Goal: Transaction & Acquisition: Purchase product/service

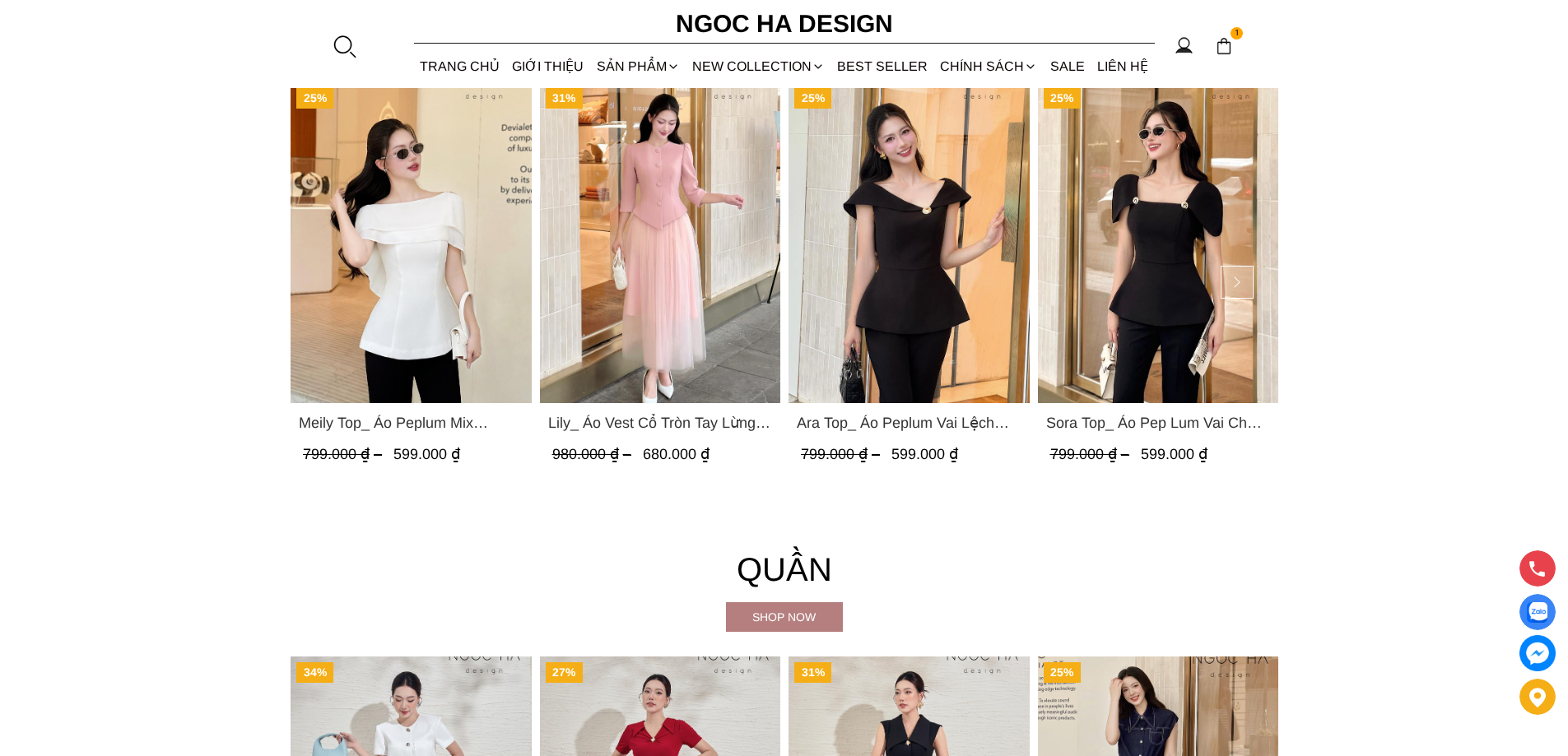
scroll to position [1976, 0]
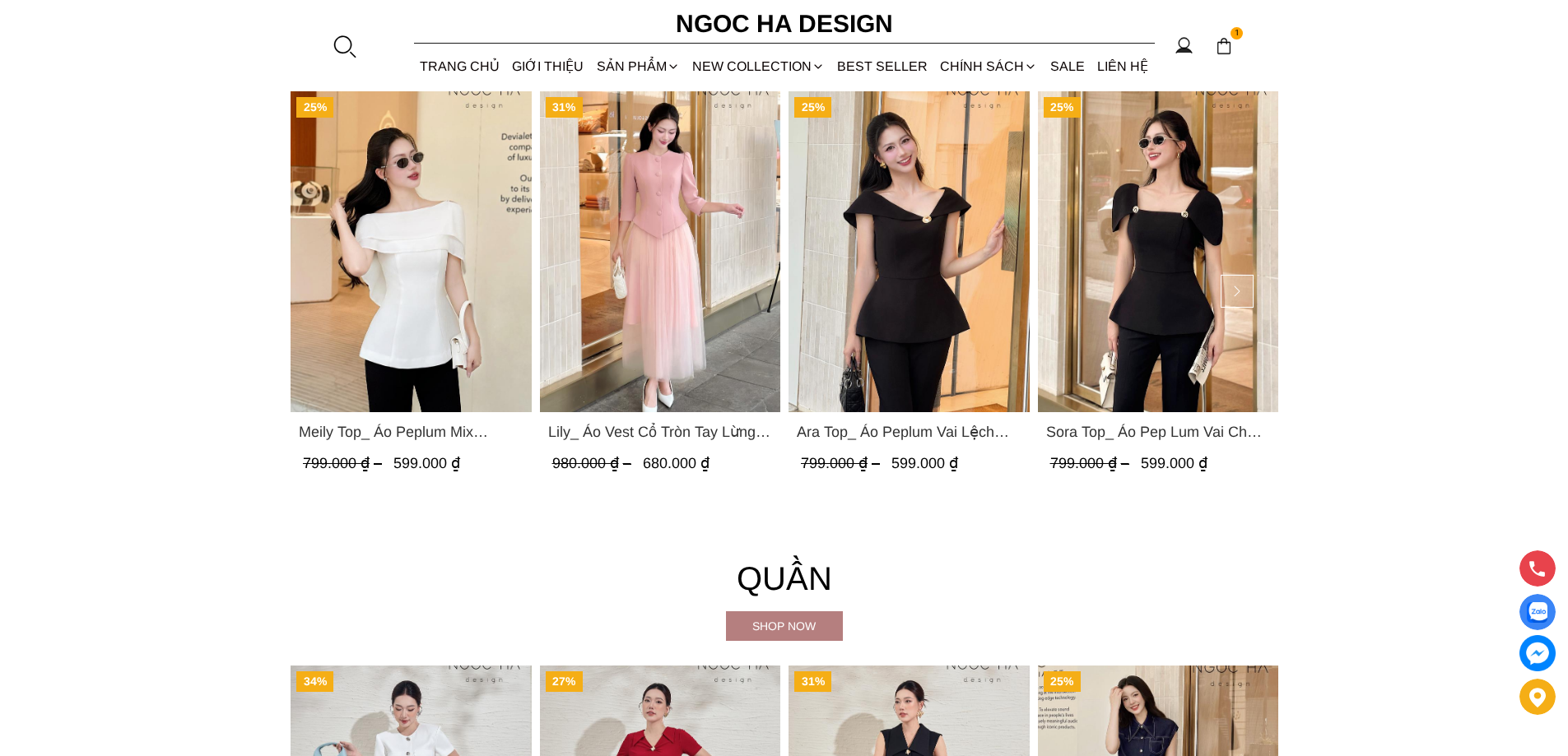
click at [758, 628] on div "Shop now" at bounding box center [784, 626] width 117 height 18
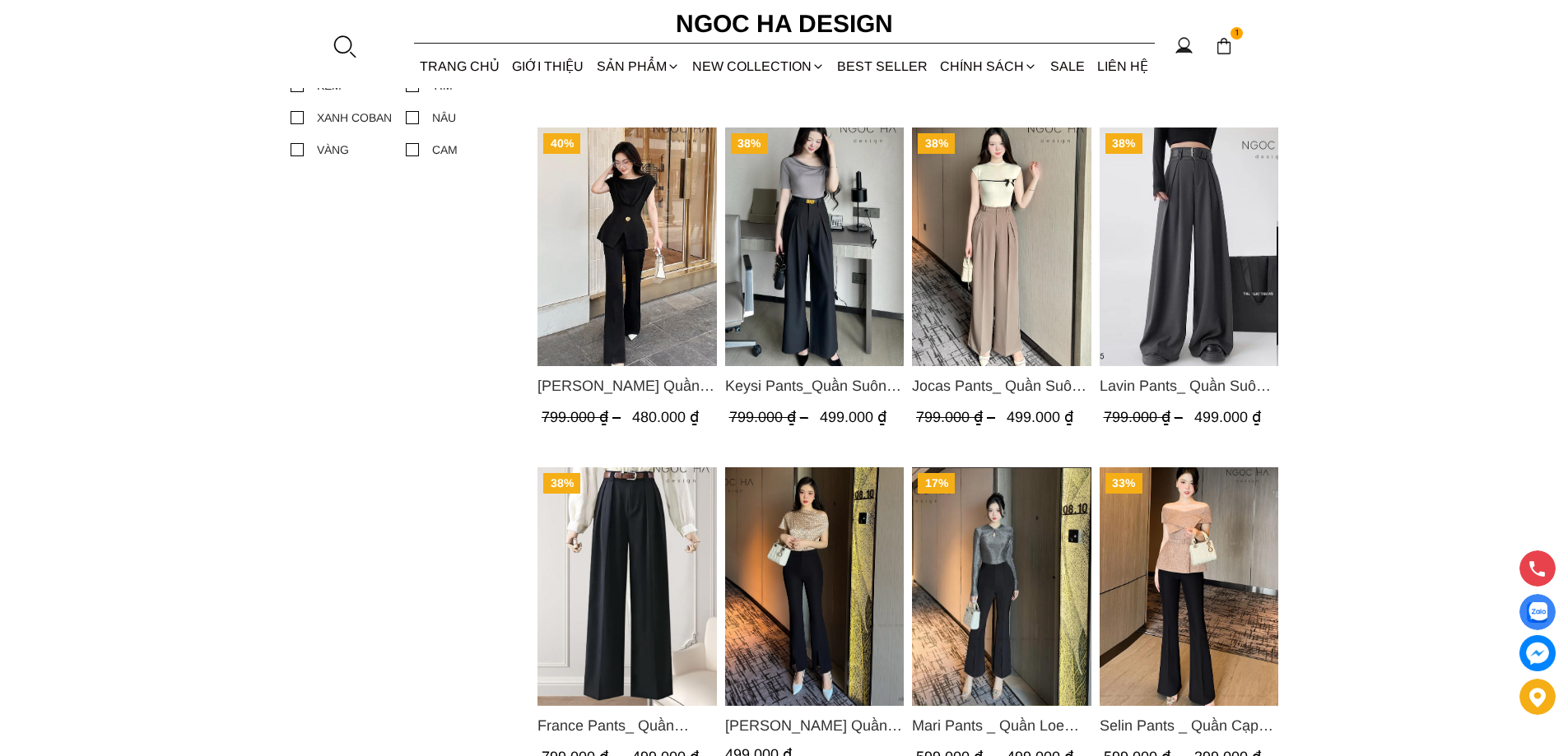
scroll to position [1070, 0]
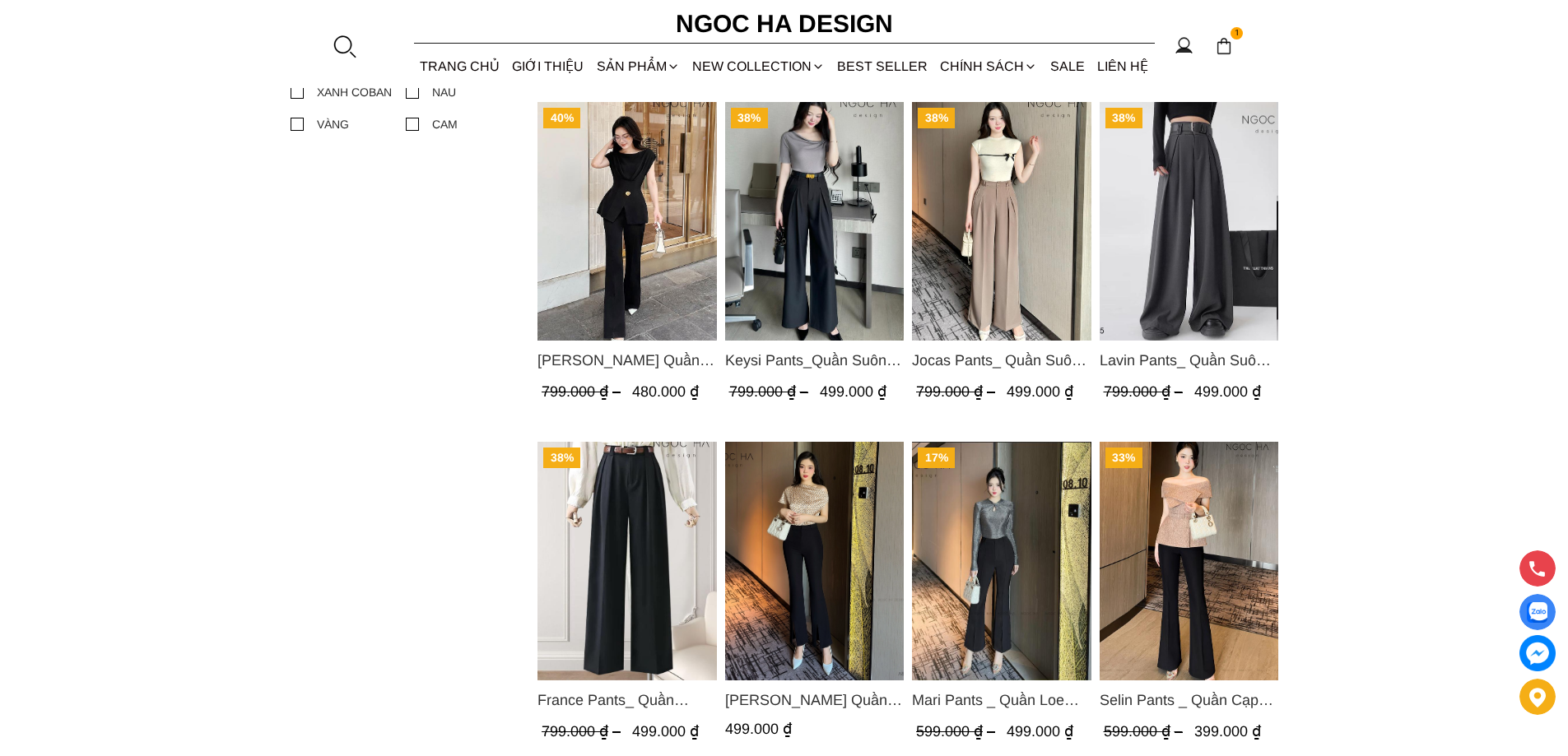
click at [812, 363] on span "Keysi Pants_Quần Suông May Nhả Ly Q057" at bounding box center [813, 360] width 179 height 23
click at [653, 249] on img "Product image - Jenny Pants_ Quần Loe Dài Có Cạp Màu Đen Q061" at bounding box center [627, 221] width 179 height 239
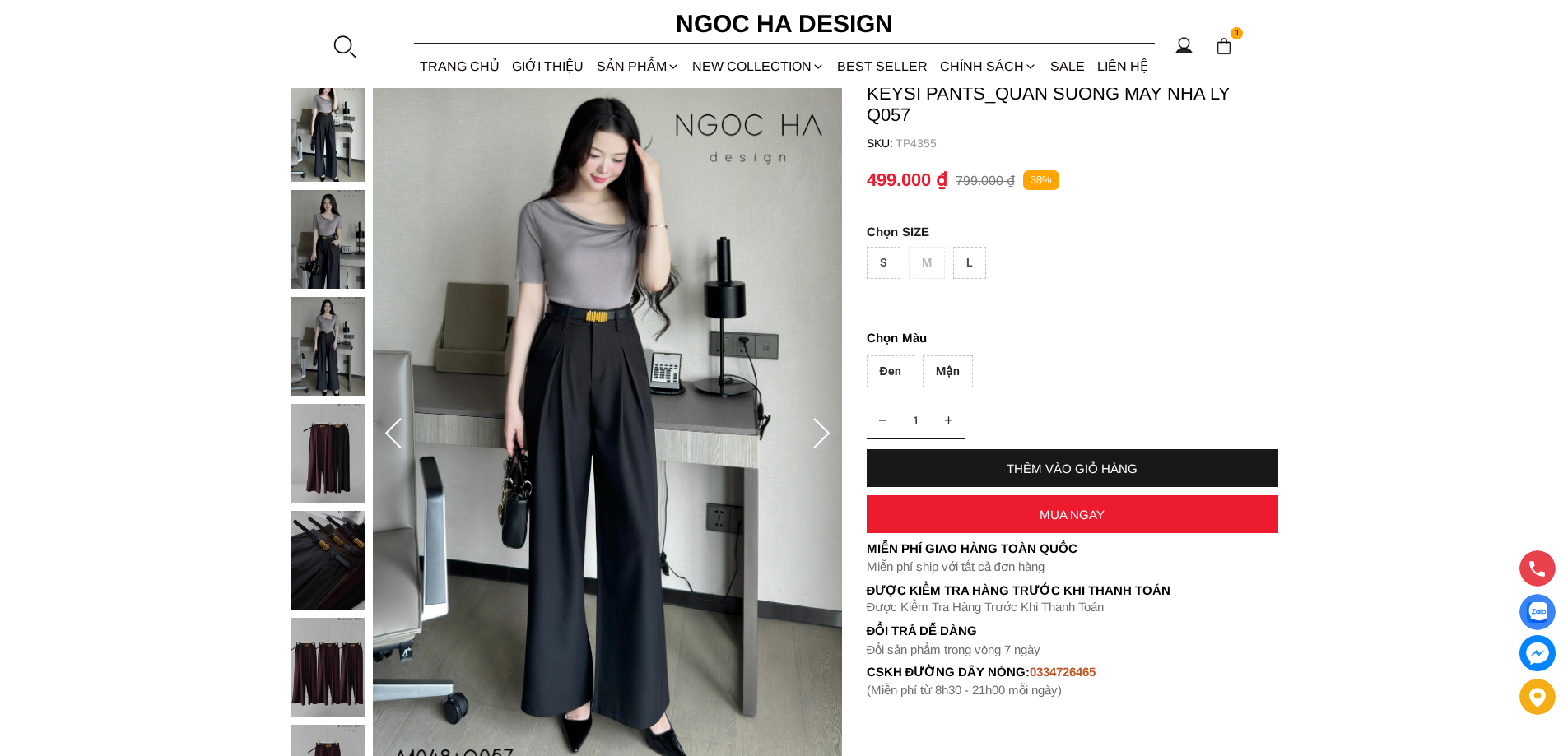
scroll to position [329, 0]
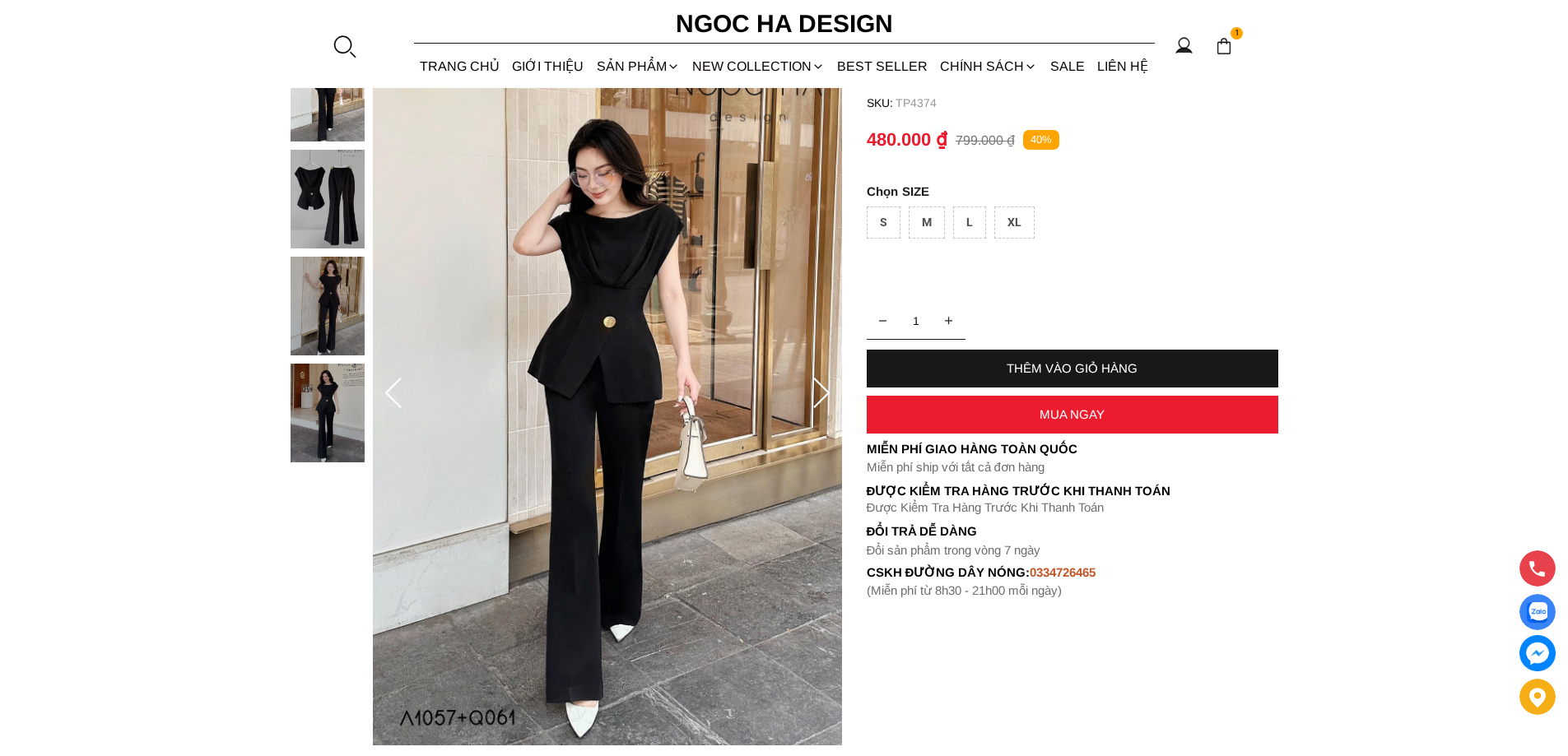
scroll to position [329, 0]
